Goal: Use online tool/utility

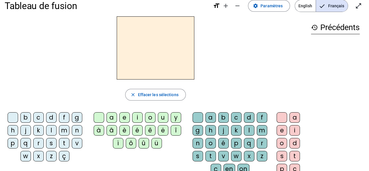
scroll to position [9, 0]
click at [52, 132] on div "l" at bounding box center [51, 130] width 11 height 11
click at [113, 118] on div "a" at bounding box center [112, 117] width 11 height 11
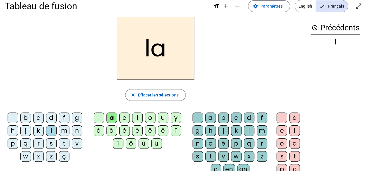
click at [60, 143] on div "t" at bounding box center [64, 143] width 11 height 11
click at [259, 145] on div "r" at bounding box center [262, 143] width 11 height 11
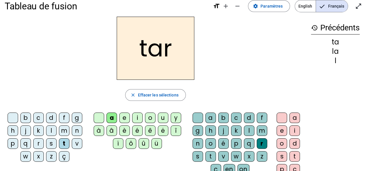
click at [38, 116] on div "c" at bounding box center [38, 117] width 11 height 11
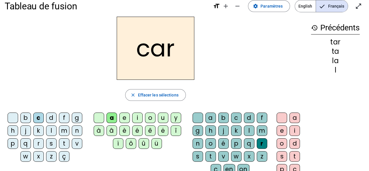
click at [27, 116] on div "b" at bounding box center [25, 117] width 11 height 11
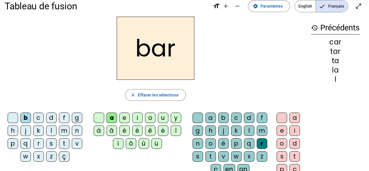
click at [16, 140] on div "p" at bounding box center [13, 143] width 11 height 11
click at [161, 116] on div "u" at bounding box center [163, 117] width 11 height 11
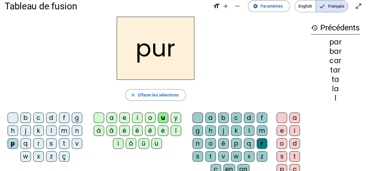
click at [54, 118] on div "d" at bounding box center [51, 117] width 11 height 11
click at [55, 142] on div "s" at bounding box center [51, 143] width 11 height 11
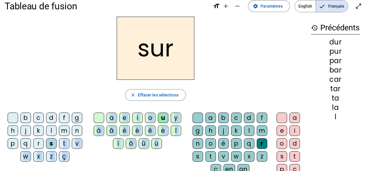
drag, startPoint x: 55, startPoint y: 142, endPoint x: 201, endPoint y: 116, distance: 148.1
click at [201, 116] on div "b c d f g h j k l m n p q r s t v w x z ç a e i o u y à â è é ê ë î ï ô û ü a b…" at bounding box center [156, 157] width 302 height 95
drag, startPoint x: 201, startPoint y: 116, endPoint x: 197, endPoint y: 116, distance: 3.5
click at [197, 116] on div at bounding box center [198, 117] width 11 height 11
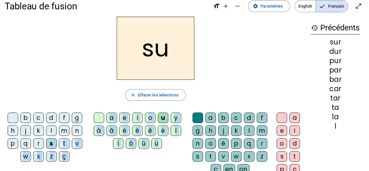
click at [113, 114] on div "a" at bounding box center [112, 117] width 11 height 11
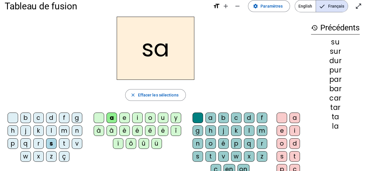
click at [138, 118] on div "i" at bounding box center [137, 117] width 11 height 11
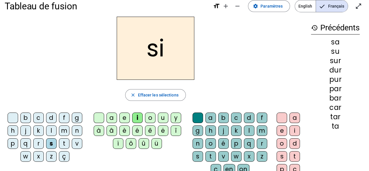
click at [247, 128] on div "l" at bounding box center [249, 130] width 11 height 11
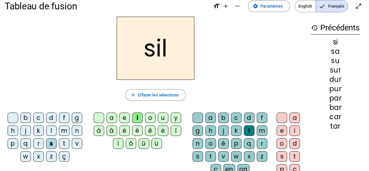
click at [64, 129] on div "m" at bounding box center [64, 130] width 11 height 11
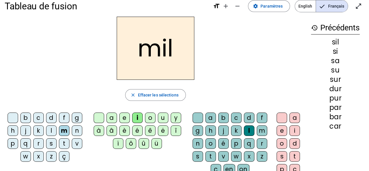
click at [40, 118] on div "c" at bounding box center [38, 117] width 11 height 11
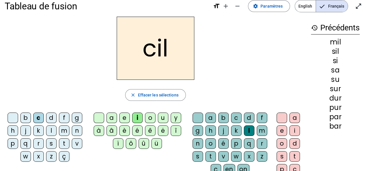
click at [49, 145] on div "s" at bounding box center [51, 143] width 11 height 11
